Goal: Find specific page/section: Find specific page/section

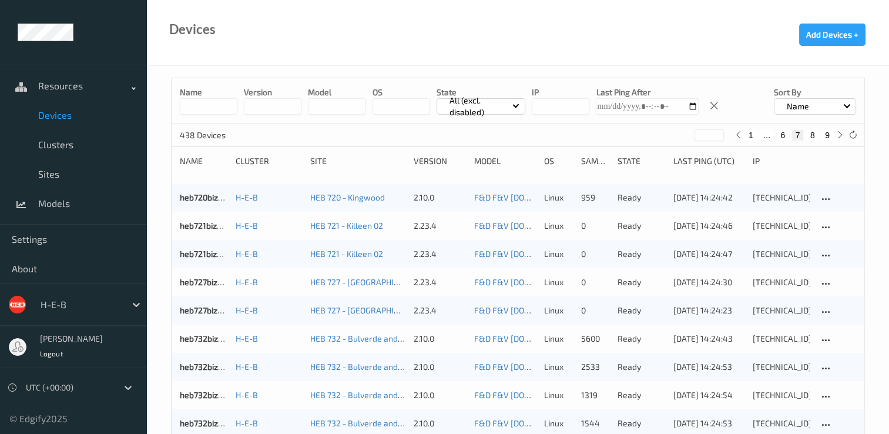
click at [811, 130] on button "8" at bounding box center [813, 135] width 12 height 11
click at [830, 130] on button "9" at bounding box center [828, 135] width 12 height 11
type input "*"
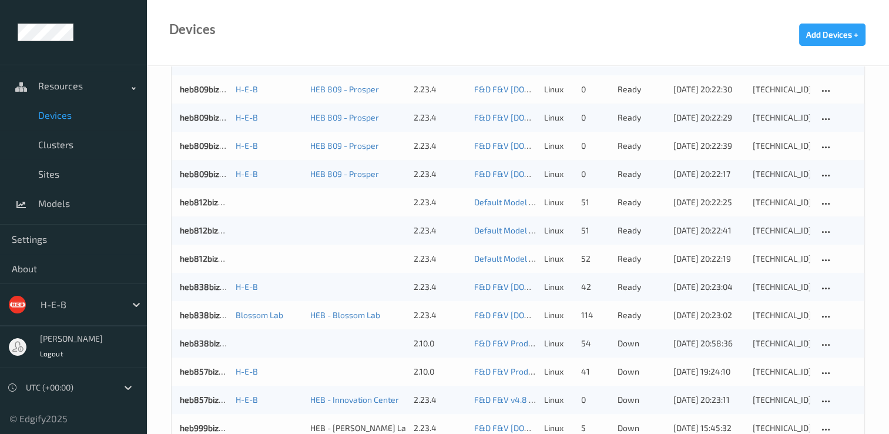
scroll to position [921, 0]
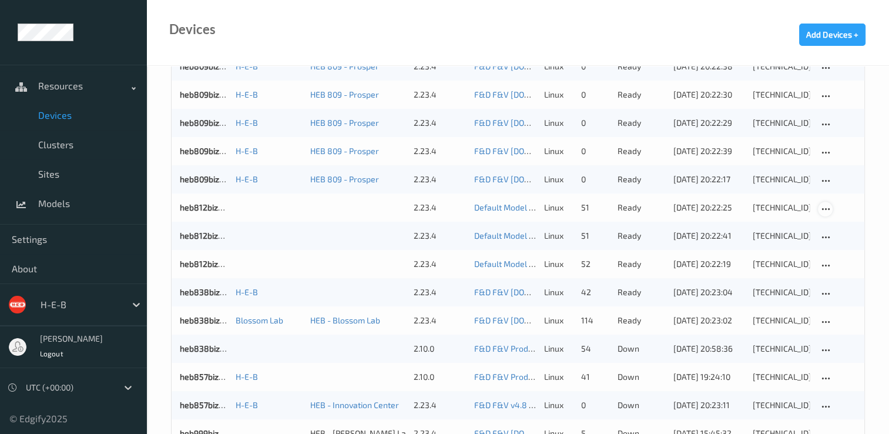
click at [823, 204] on icon at bounding box center [825, 209] width 10 height 11
click at [773, 203] on div "[TECHNICAL_ID]" at bounding box center [781, 208] width 57 height 12
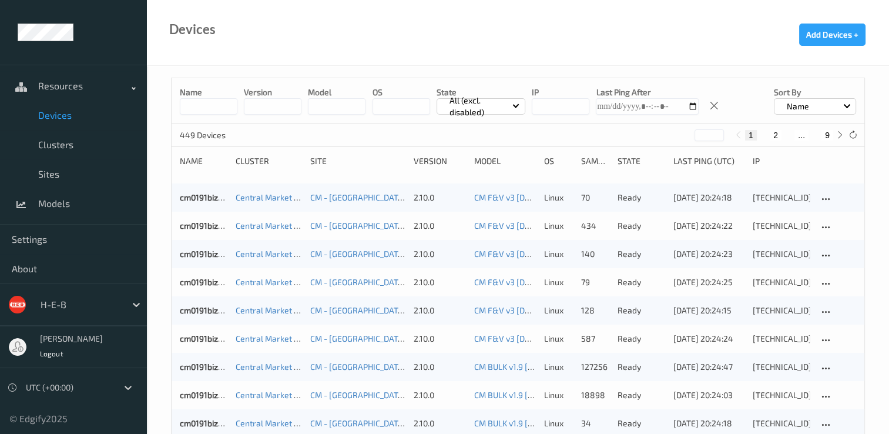
click at [776, 133] on button "2" at bounding box center [776, 135] width 12 height 11
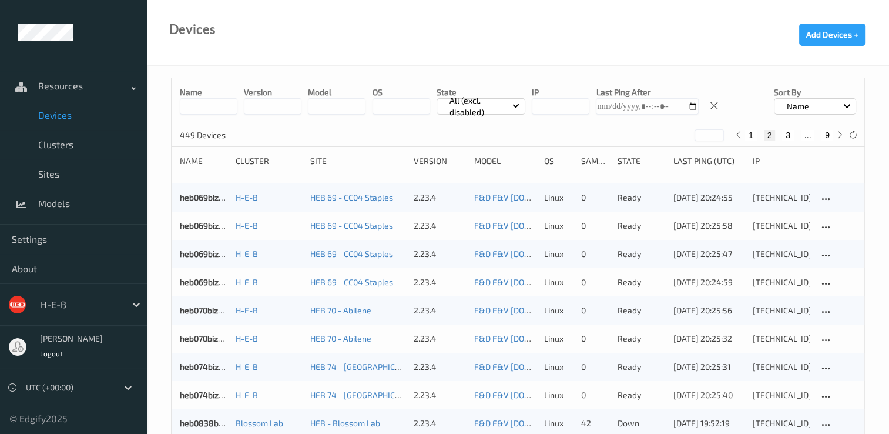
click at [786, 133] on button "3" at bounding box center [788, 135] width 12 height 11
click at [797, 133] on button "4" at bounding box center [796, 135] width 12 height 11
click at [799, 132] on button "5" at bounding box center [801, 135] width 12 height 11
click at [802, 133] on button "6" at bounding box center [801, 135] width 12 height 11
click at [799, 133] on button "7" at bounding box center [801, 135] width 12 height 11
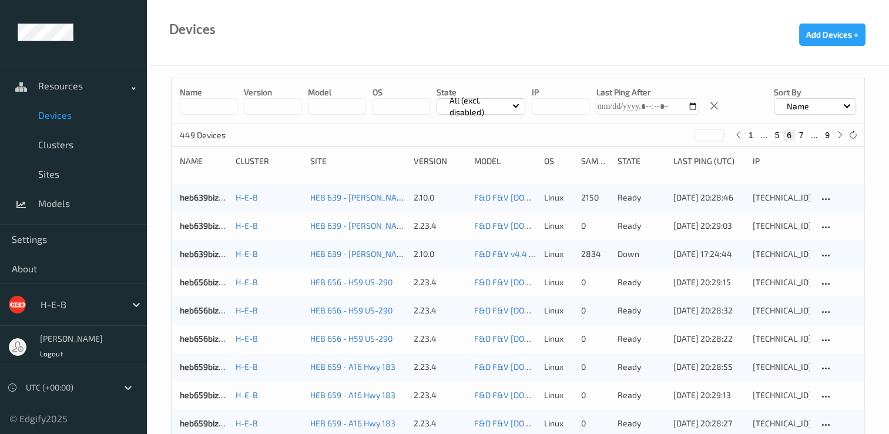
type input "*"
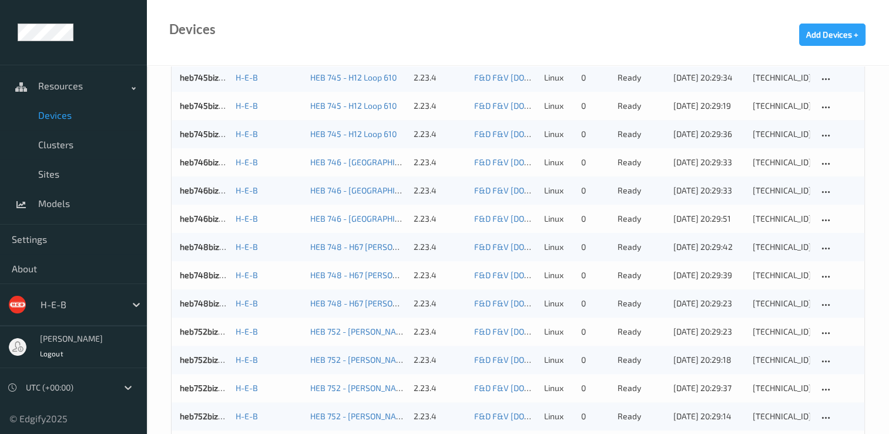
scroll to position [1117, 0]
